Goal: Transaction & Acquisition: Purchase product/service

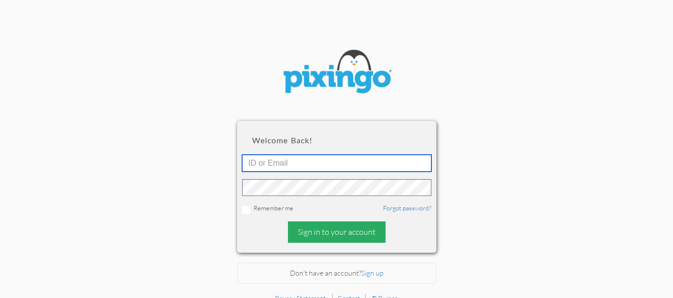
type input "[EMAIL_ADDRESS][DOMAIN_NAME]"
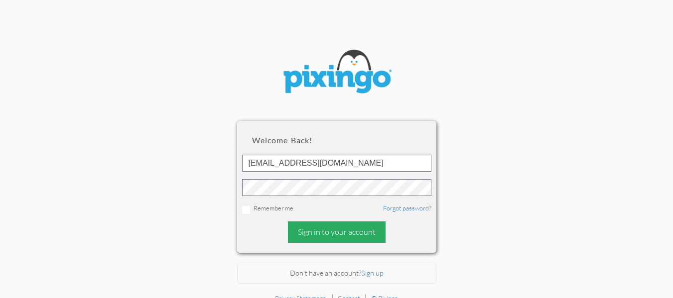
click at [312, 225] on div "Sign in to your account" at bounding box center [337, 232] width 98 height 21
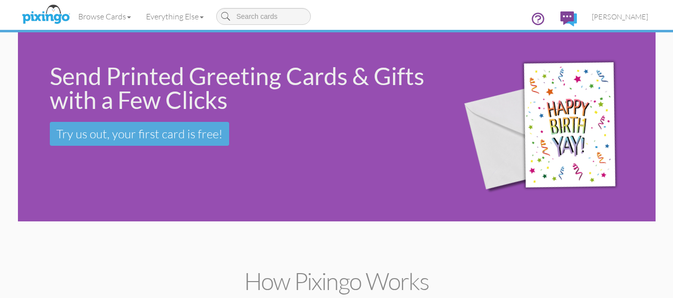
click at [169, 193] on div "Send Printed Greeting Cards & Gifts with a Few Clicks Try us out, your first ca…" at bounding box center [336, 126] width 637 height 189
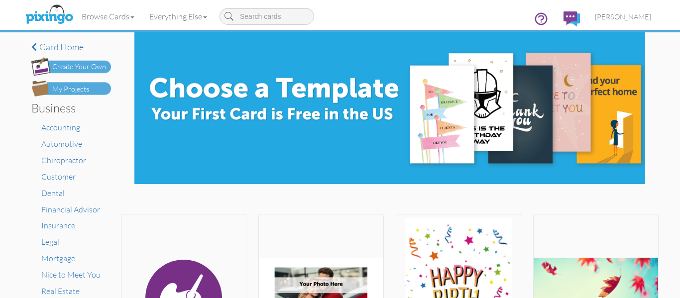
click at [82, 85] on div "My Projects" at bounding box center [70, 89] width 37 height 10
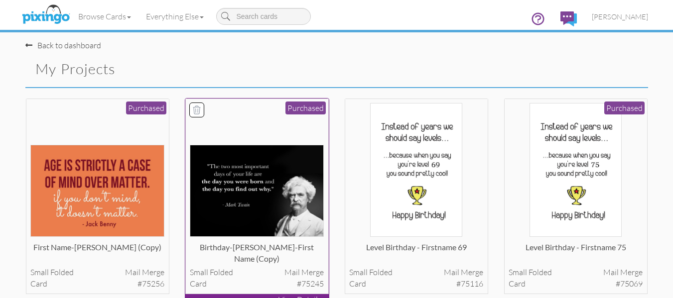
click at [251, 153] on img at bounding box center [257, 191] width 134 height 92
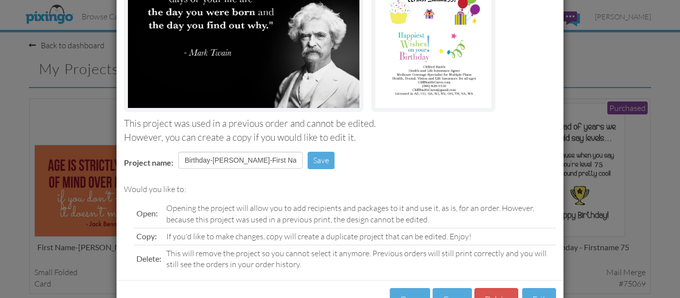
scroll to position [168, 0]
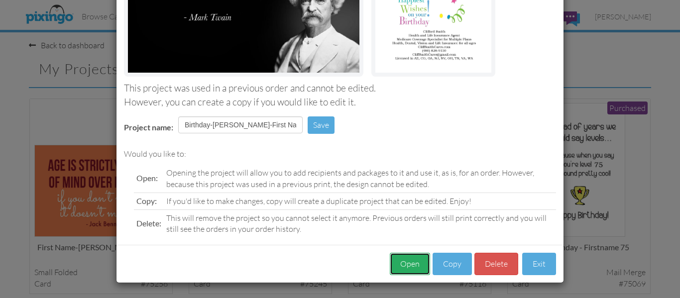
click at [418, 261] on button "Open" at bounding box center [410, 264] width 40 height 22
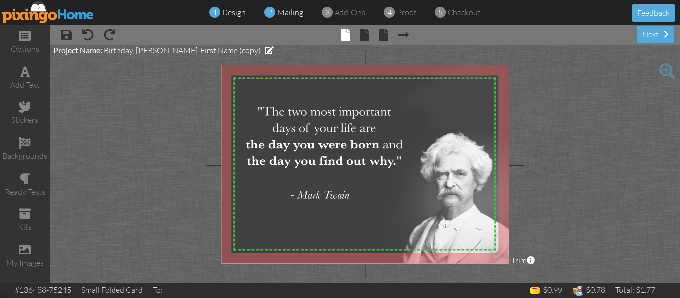
click at [285, 9] on span "mailing" at bounding box center [290, 12] width 26 height 10
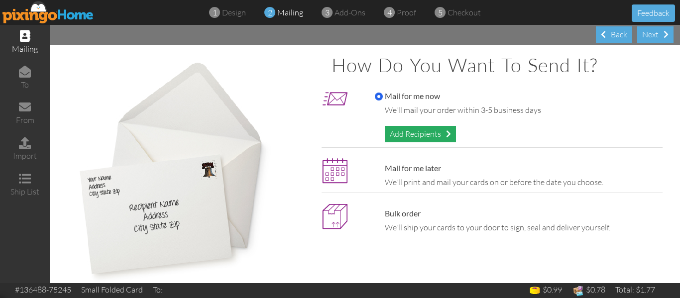
click at [405, 138] on div "Add Recipients" at bounding box center [420, 134] width 71 height 16
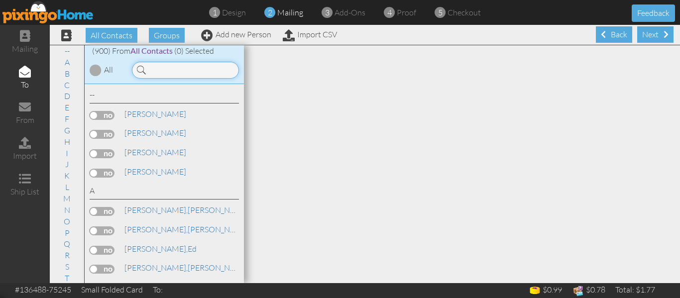
click at [184, 78] on input at bounding box center [185, 70] width 107 height 17
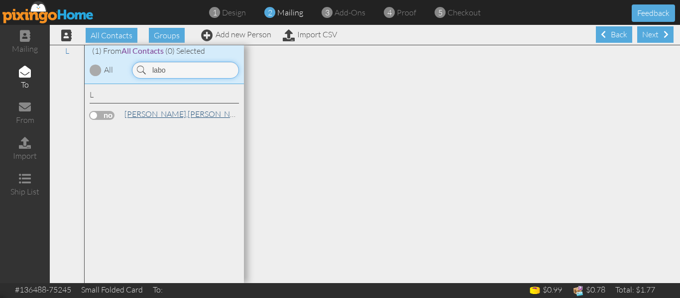
type input "labo"
click at [152, 112] on span "Labovitz," at bounding box center [155, 114] width 63 height 10
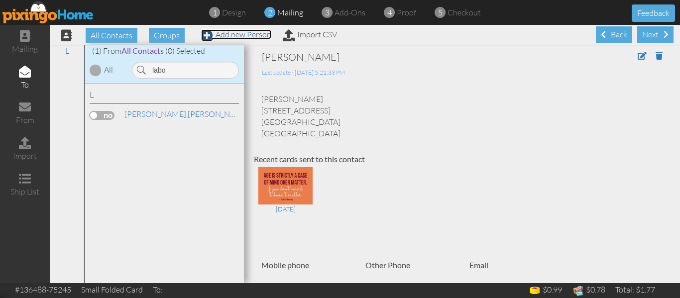
click at [248, 32] on link "Add new Person" at bounding box center [236, 34] width 70 height 10
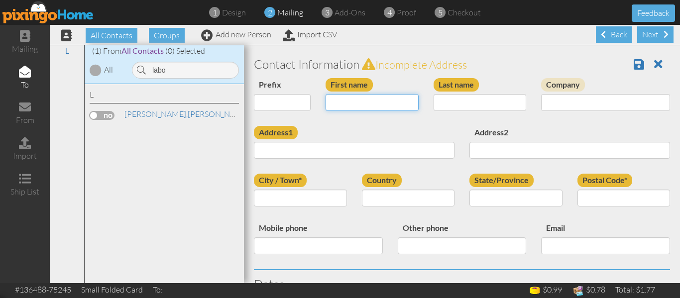
click at [341, 101] on input "First name" at bounding box center [372, 102] width 93 height 17
type input "Nancy"
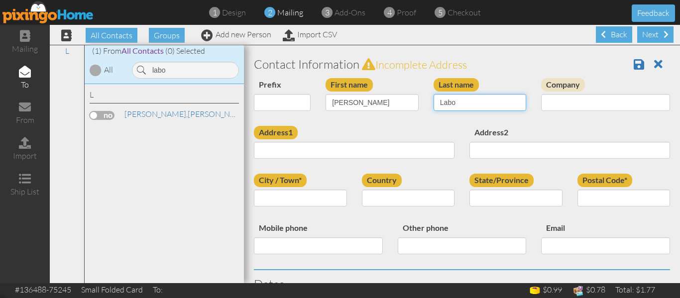
type input "Labovitz"
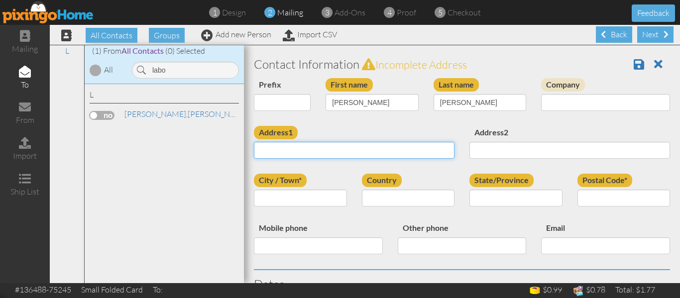
click at [289, 149] on input "Address1" at bounding box center [354, 150] width 201 height 17
paste input "[STREET_ADDRESS]"
type input "[STREET_ADDRESS]"
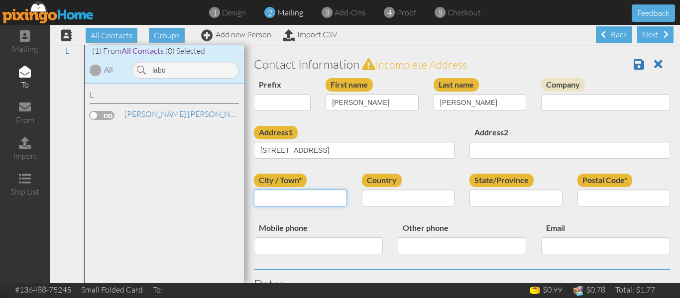
click at [279, 202] on input "City / Town*" at bounding box center [300, 198] width 93 height 17
type input "Mesa"
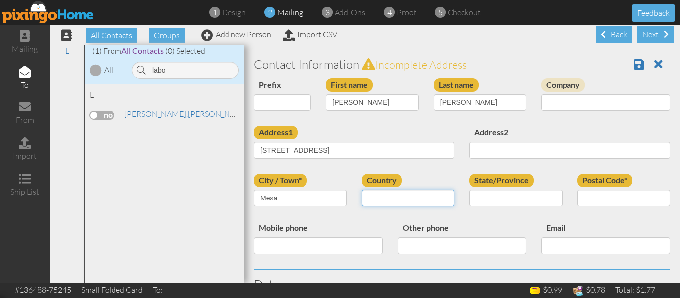
select select "object:4164"
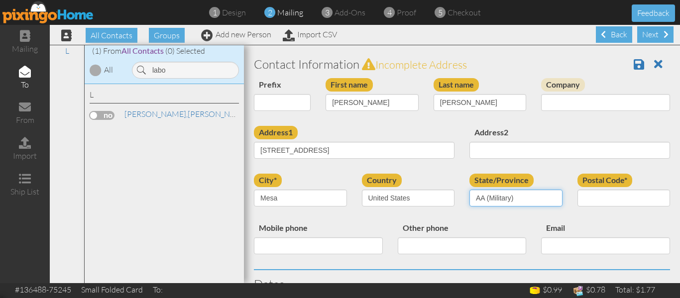
select select "object:4415"
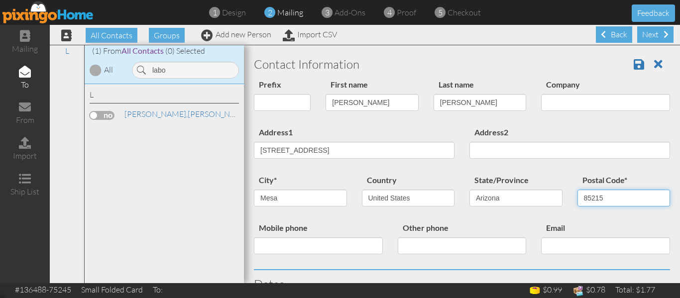
type input "85215"
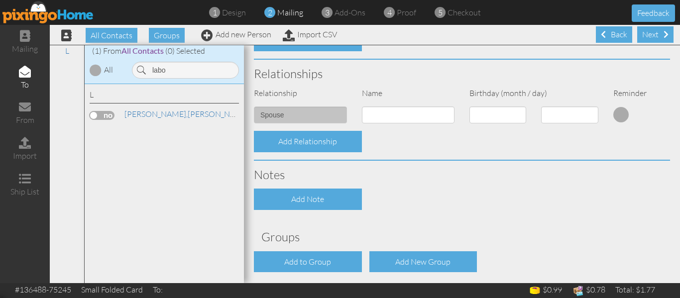
scroll to position [376, 0]
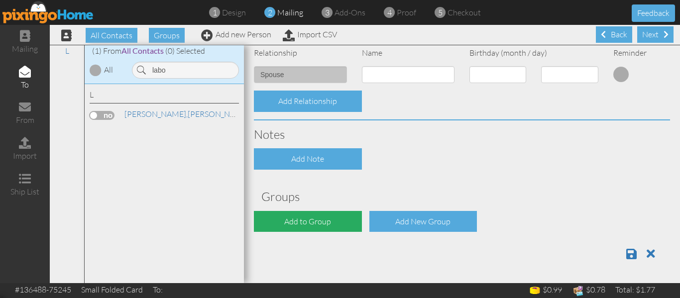
click at [330, 218] on div "Add to Group" at bounding box center [308, 221] width 108 height 21
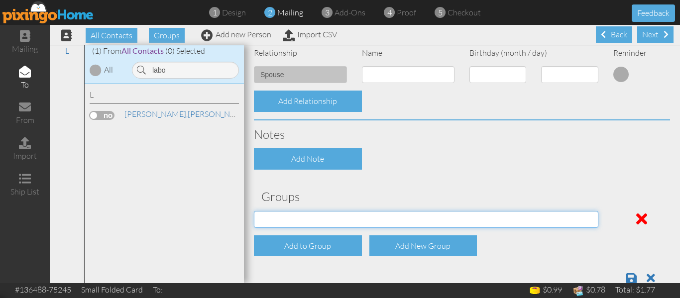
click at [330, 218] on select "PMIC Clients and Prospects Uplines" at bounding box center [426, 219] width 344 height 17
select select "object:4472"
click at [254, 211] on select "PMIC Clients and Prospects Uplines" at bounding box center [426, 219] width 344 height 17
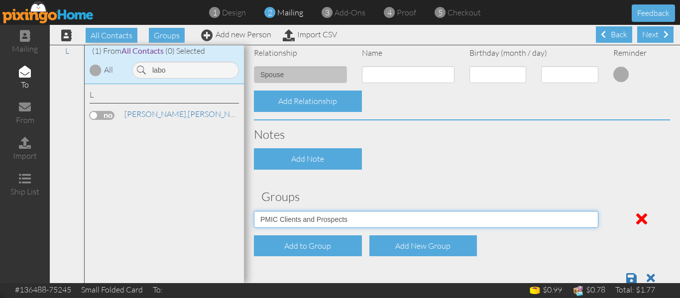
scroll to position [401, 0]
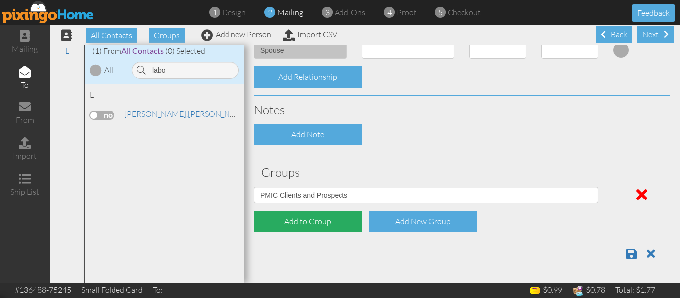
click at [327, 219] on div "Add to Group" at bounding box center [308, 221] width 108 height 21
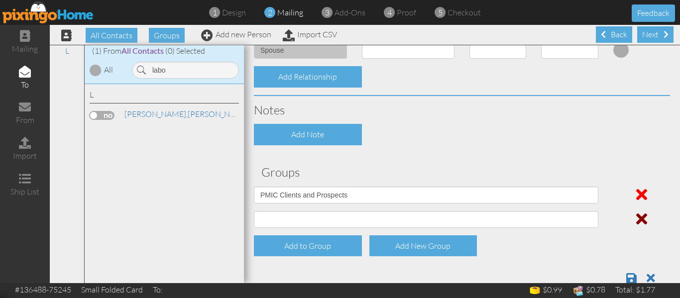
click at [636, 220] on span at bounding box center [641, 219] width 11 height 16
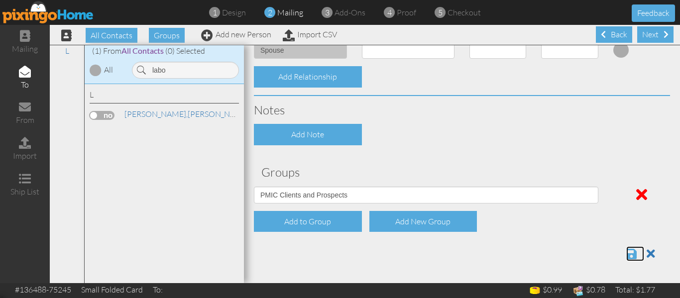
click at [626, 257] on span at bounding box center [631, 254] width 10 height 12
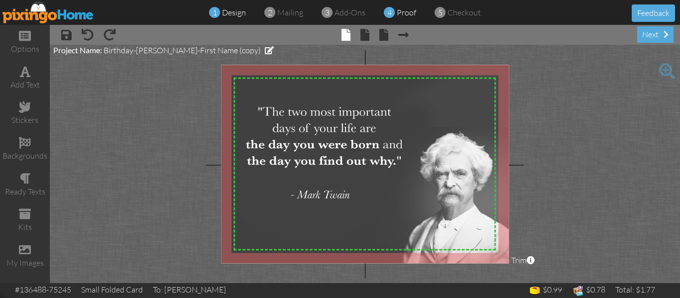
click at [401, 9] on span "proof" at bounding box center [406, 12] width 19 height 10
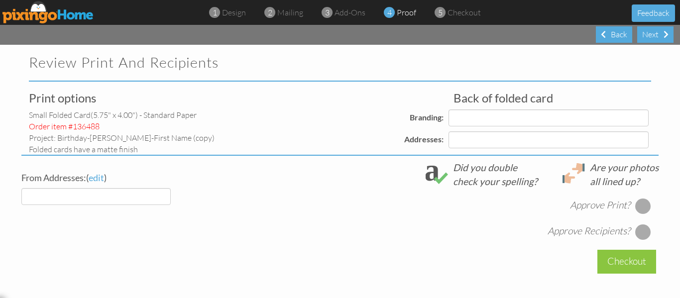
select select "object:148"
select select "object:152"
select select "object:151"
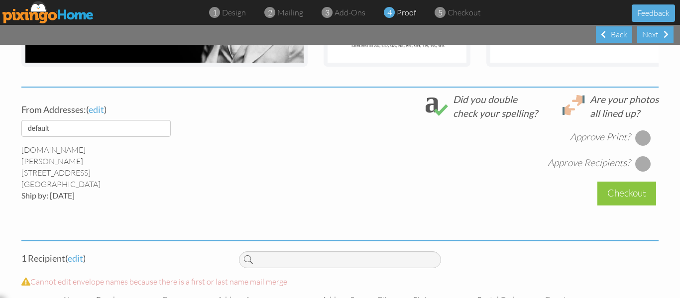
scroll to position [330, 0]
click at [636, 145] on div at bounding box center [643, 137] width 16 height 16
click at [637, 170] on div at bounding box center [643, 163] width 16 height 16
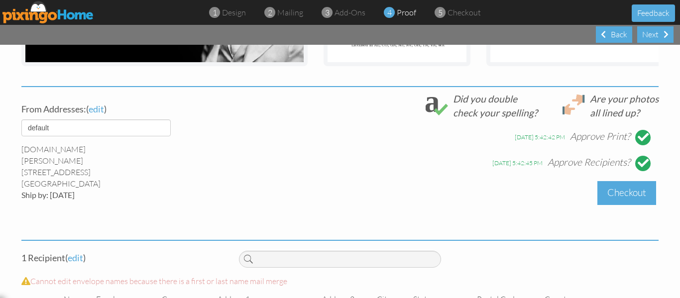
click at [613, 202] on div "Checkout" at bounding box center [626, 192] width 59 height 23
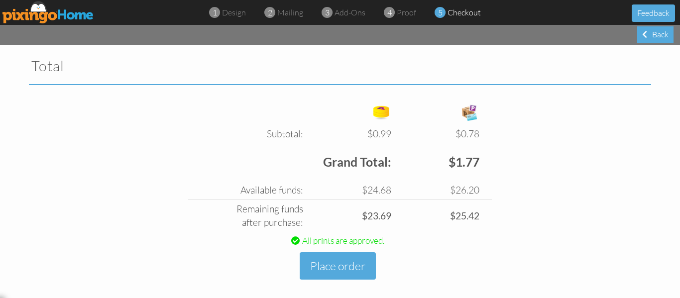
scroll to position [334, 0]
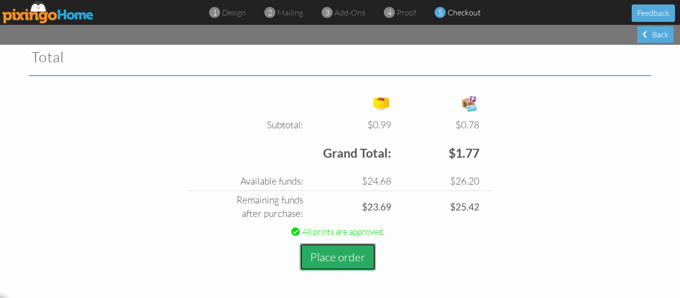
click at [333, 255] on button "Place order" at bounding box center [338, 256] width 76 height 27
